Goal: Task Accomplishment & Management: Use online tool/utility

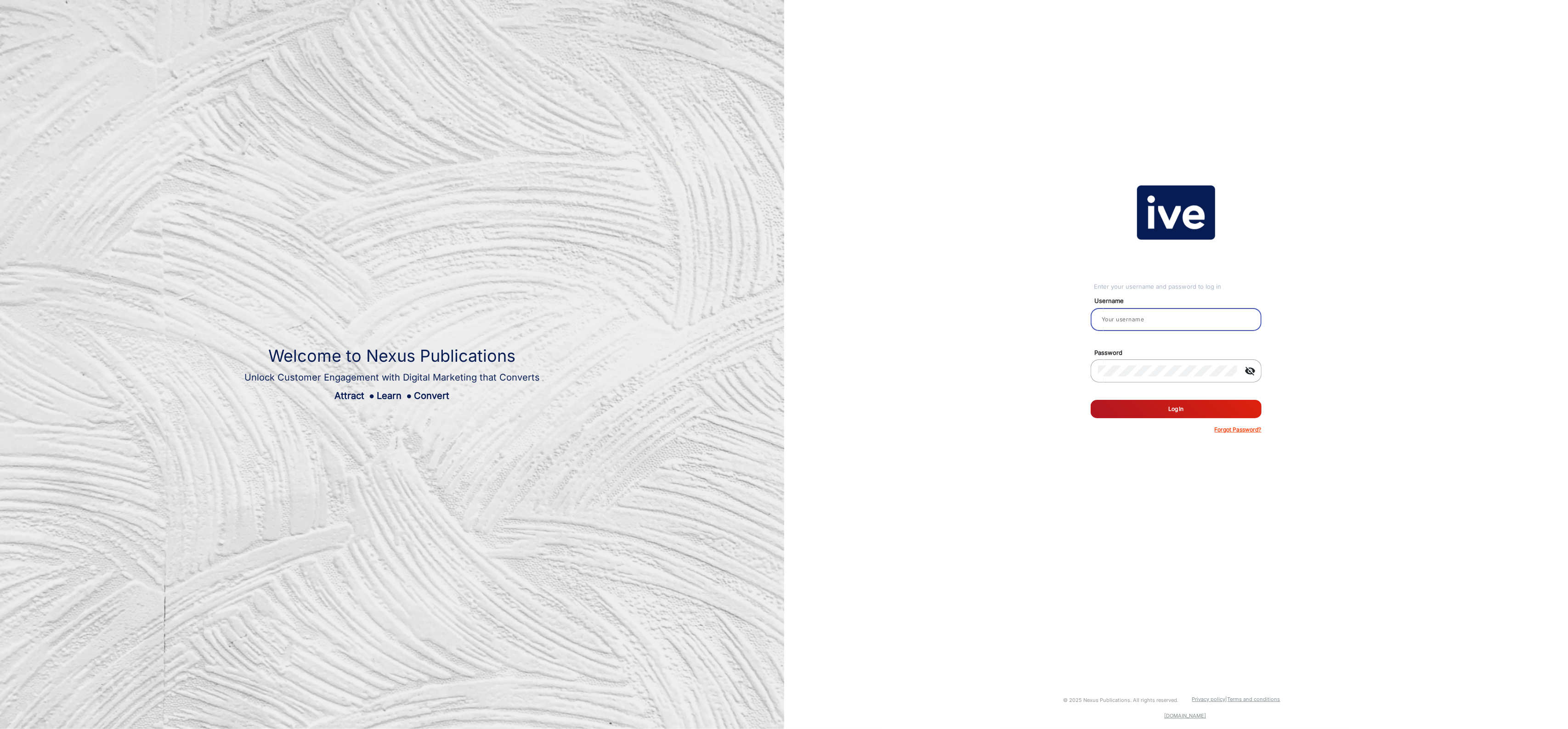
click at [1157, 323] on input "email" at bounding box center [1177, 320] width 157 height 11
type input "Bmart"
click at [1091, 400] on button "Log In" at bounding box center [1177, 409] width 171 height 18
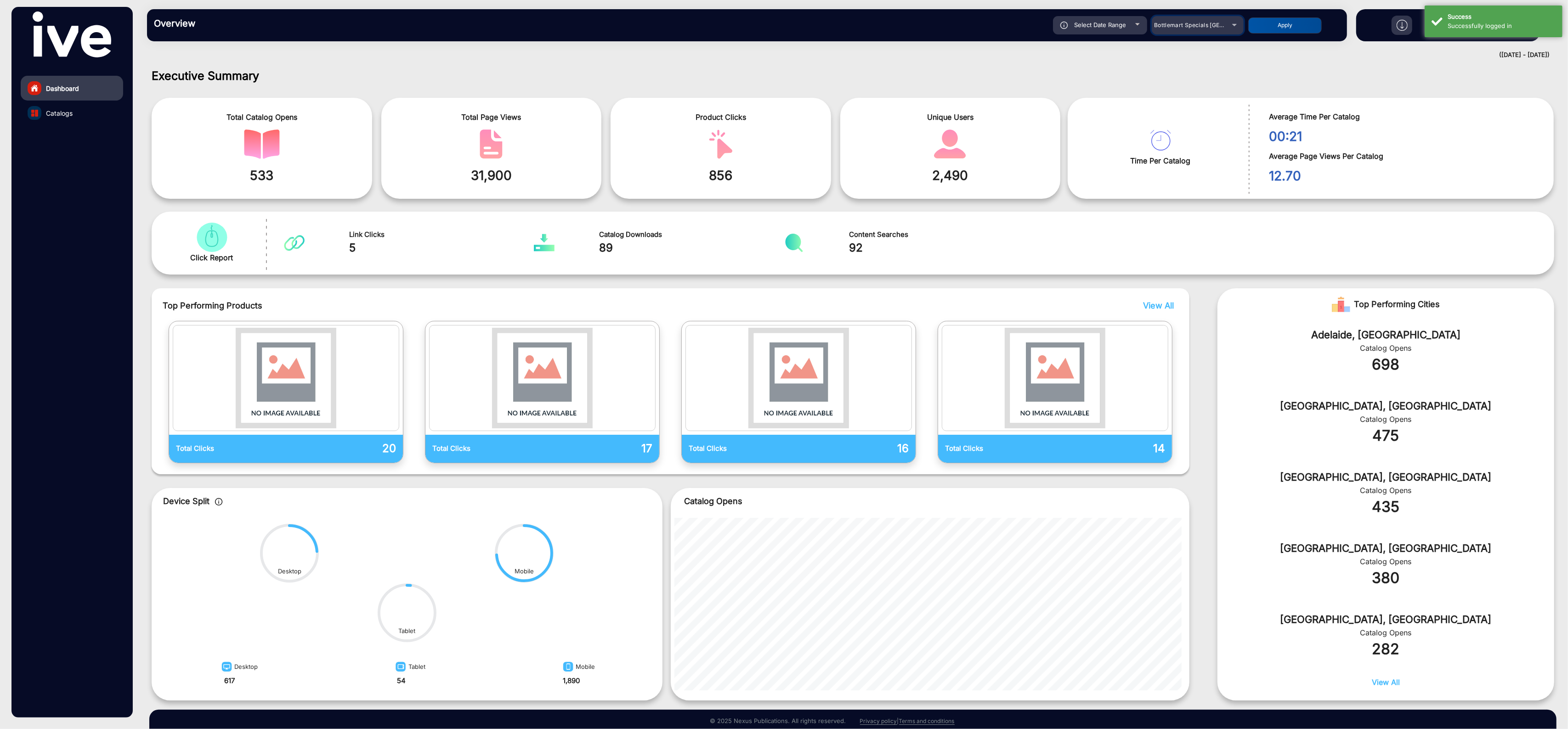
click at [1209, 29] on div "Bottlemart Specials NSW" at bounding box center [1191, 25] width 73 height 11
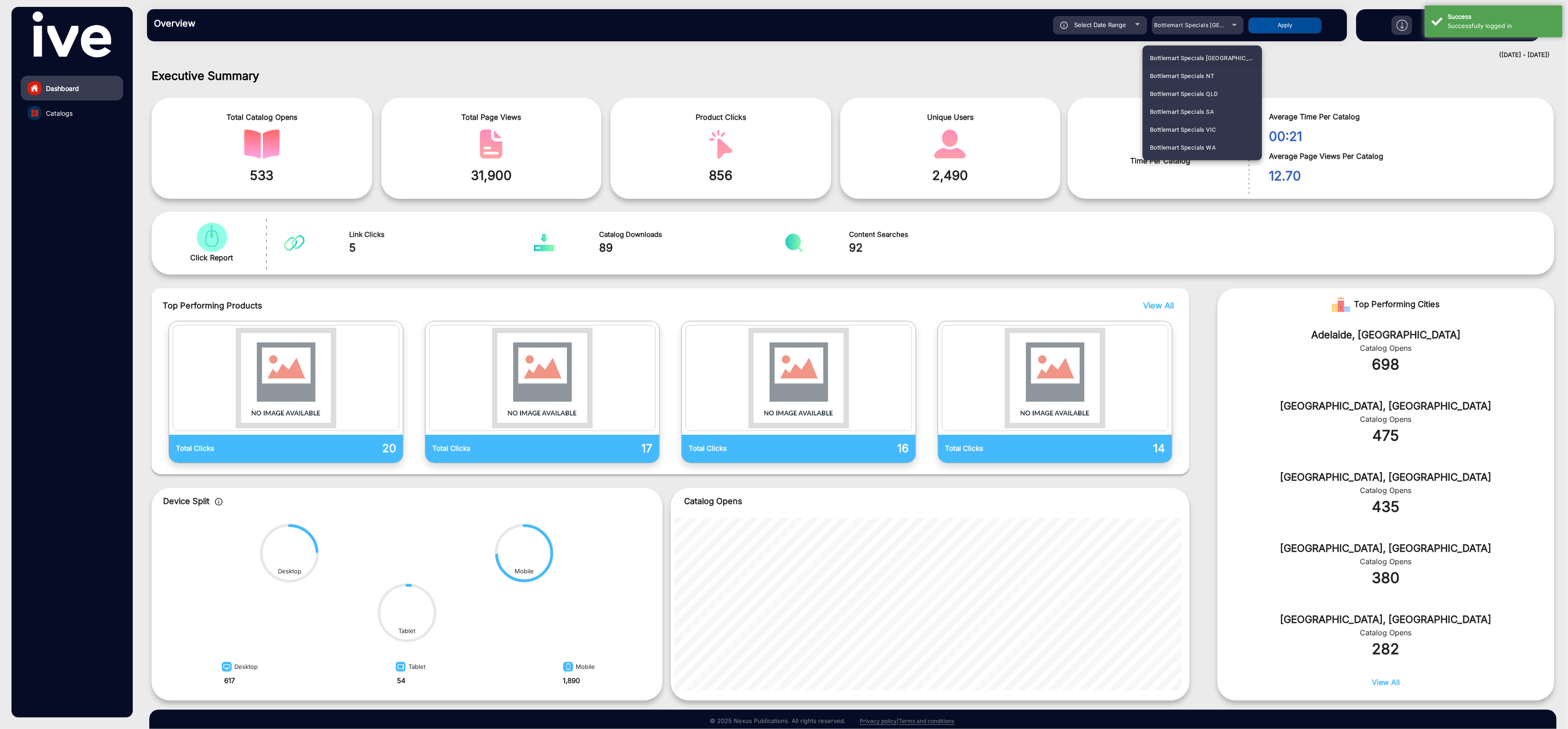
click at [981, 78] on div at bounding box center [784, 364] width 1568 height 729
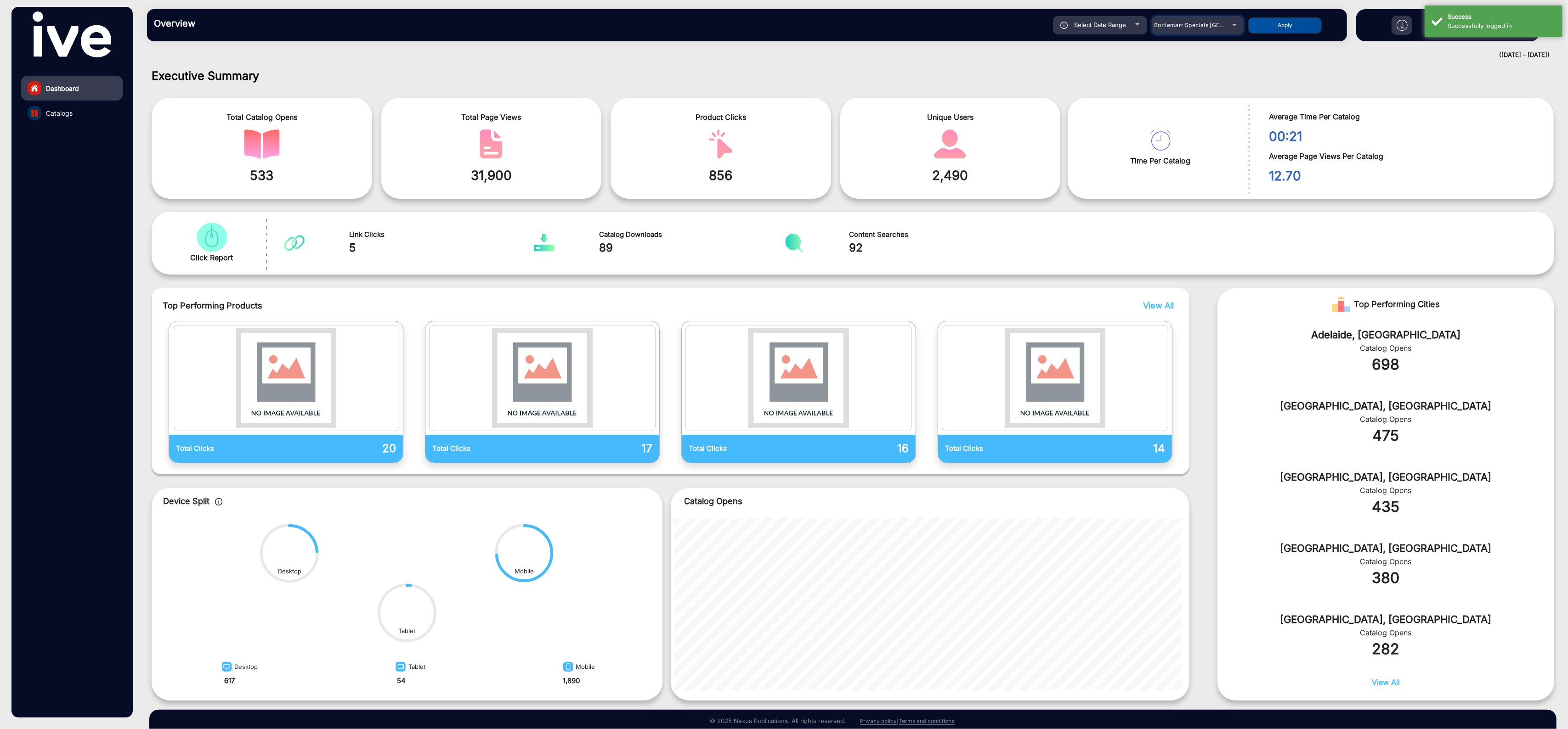
click at [1181, 26] on span "Bottlemart Specials NSW" at bounding box center [1212, 25] width 116 height 7
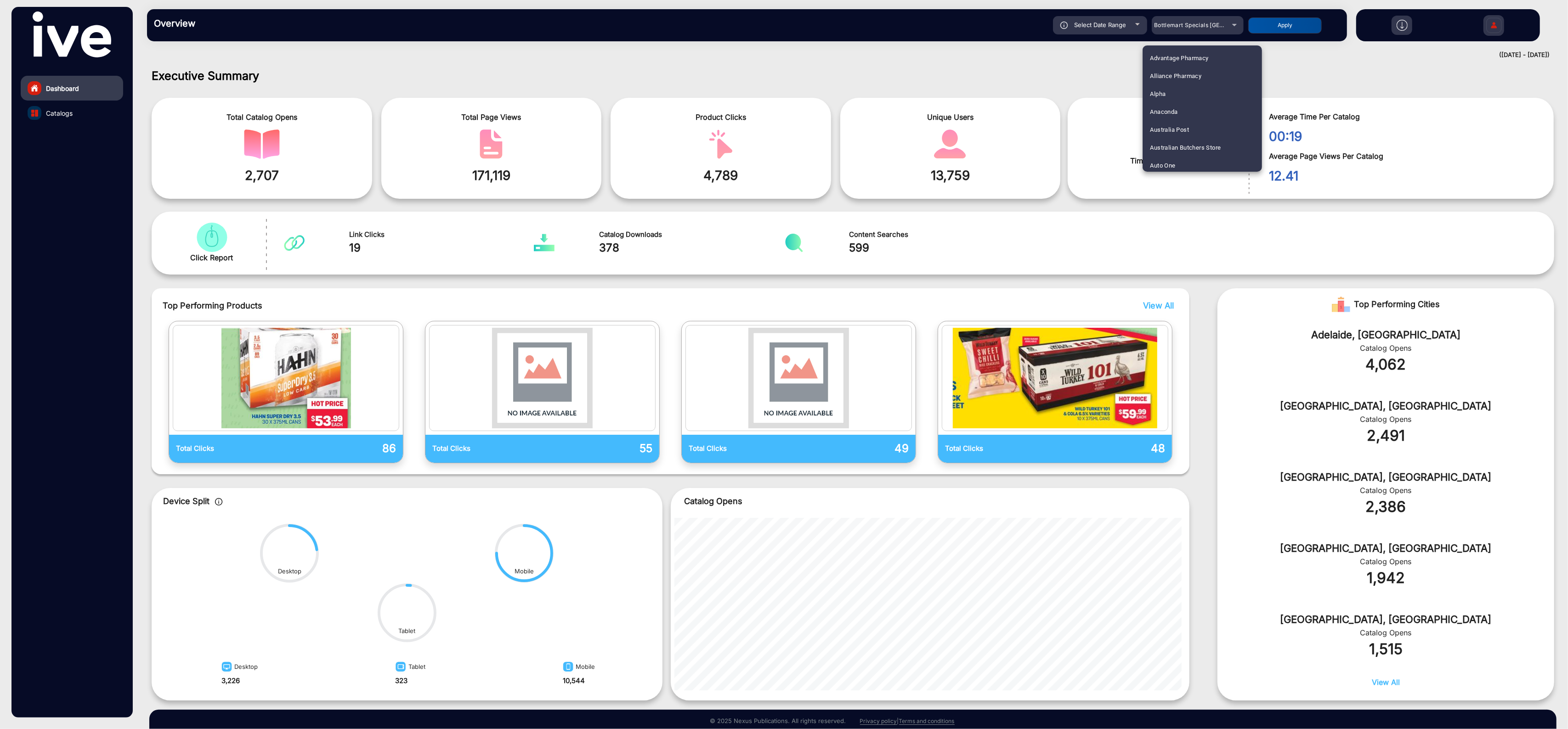
scroll to position [535, 0]
